Goal: Navigation & Orientation: Find specific page/section

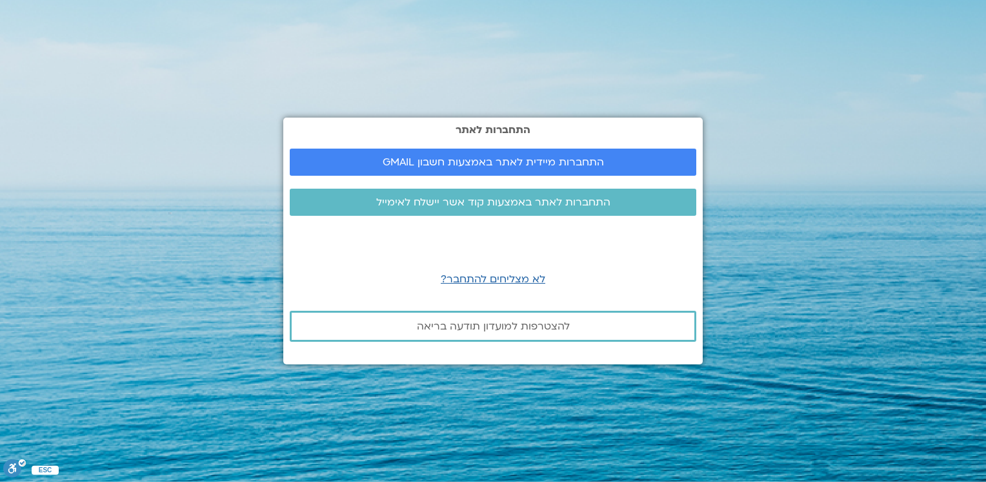
click at [552, 171] on link "התחברות מיידית לאתר באמצעות חשבון GMAIL" at bounding box center [493, 161] width 407 height 27
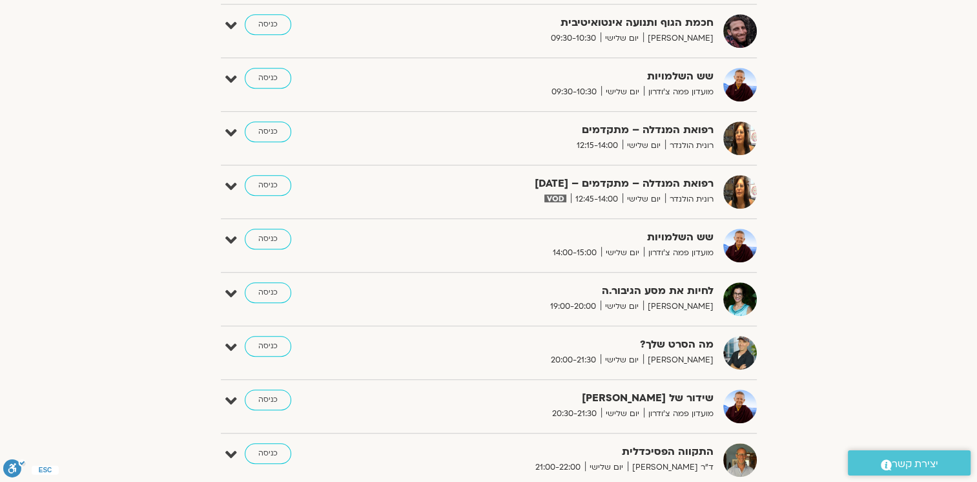
scroll to position [775, 0]
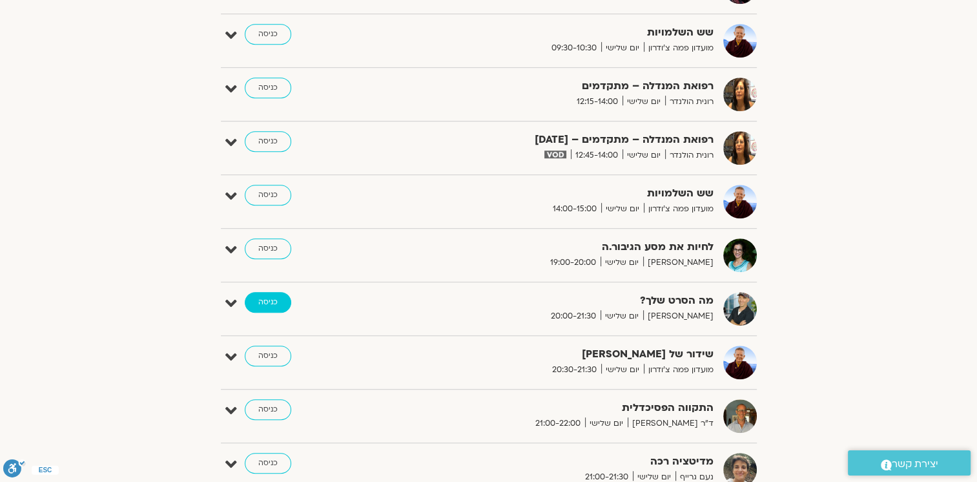
click at [272, 297] on link "כניסה" at bounding box center [268, 302] width 46 height 21
